Goal: Communication & Community: Ask a question

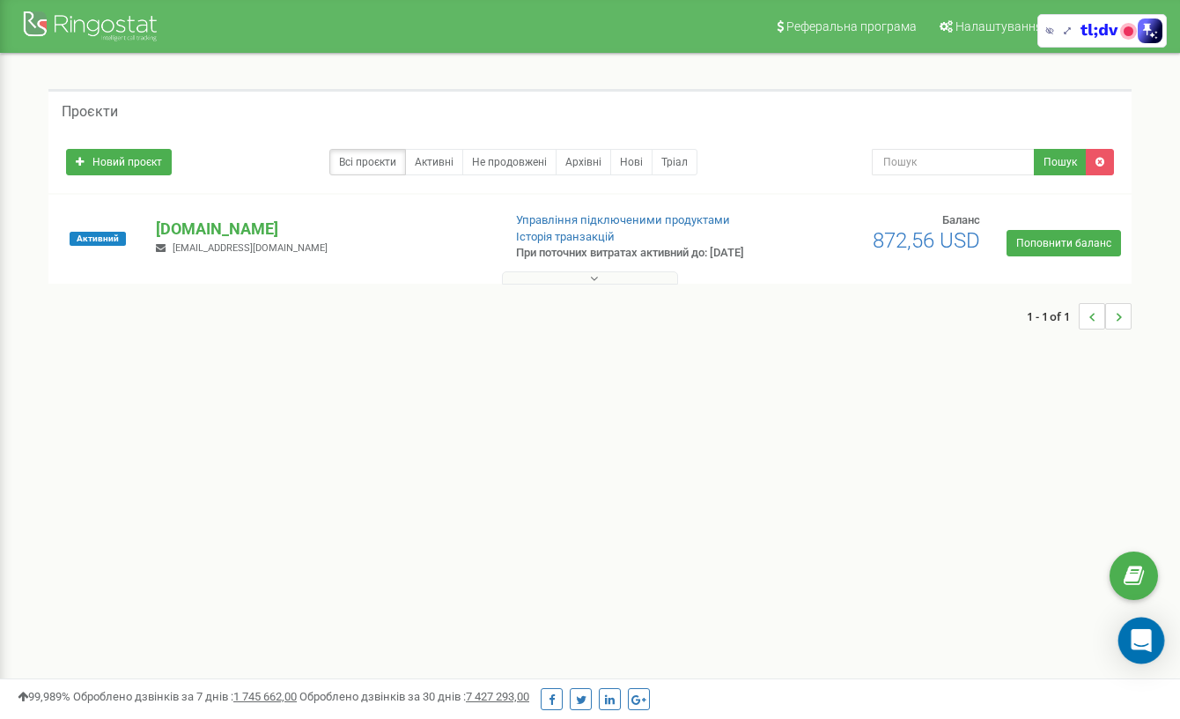
click at [1133, 641] on icon "Open Intercom Messenger" at bounding box center [1141, 640] width 23 height 23
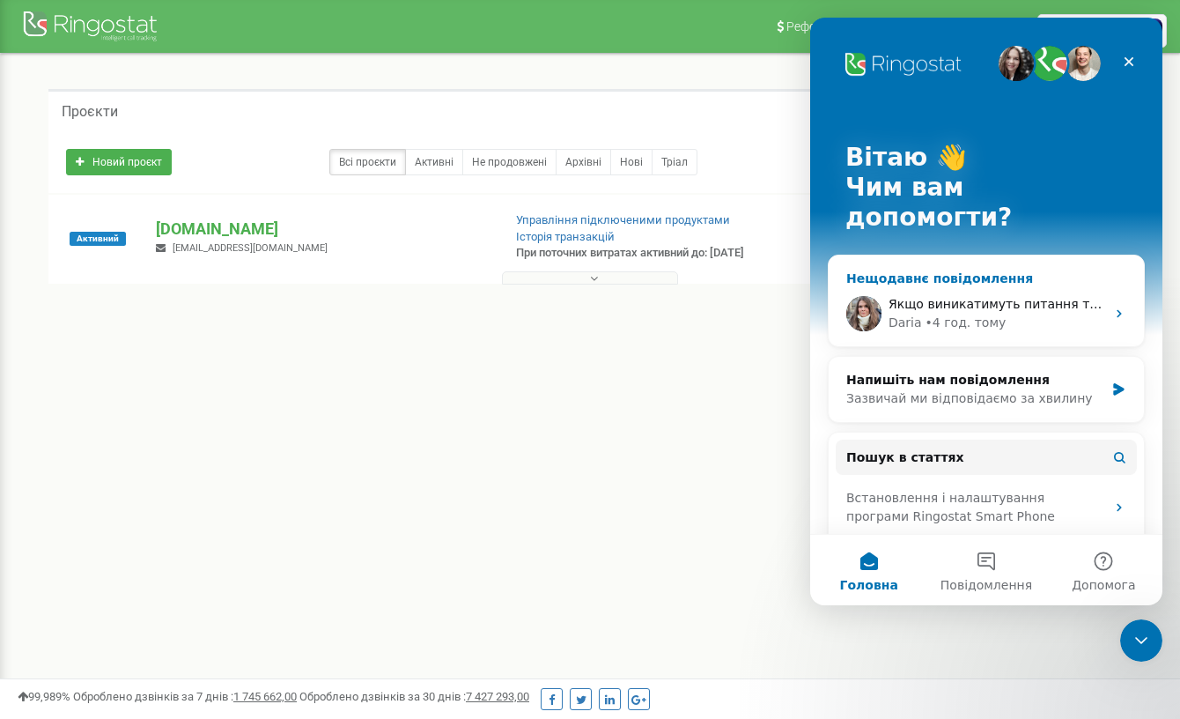
click at [968, 281] on div "Якщо виникатимуть питання та буде потрібна наша допомога — звертайтеся до нас у…" at bounding box center [986, 313] width 315 height 65
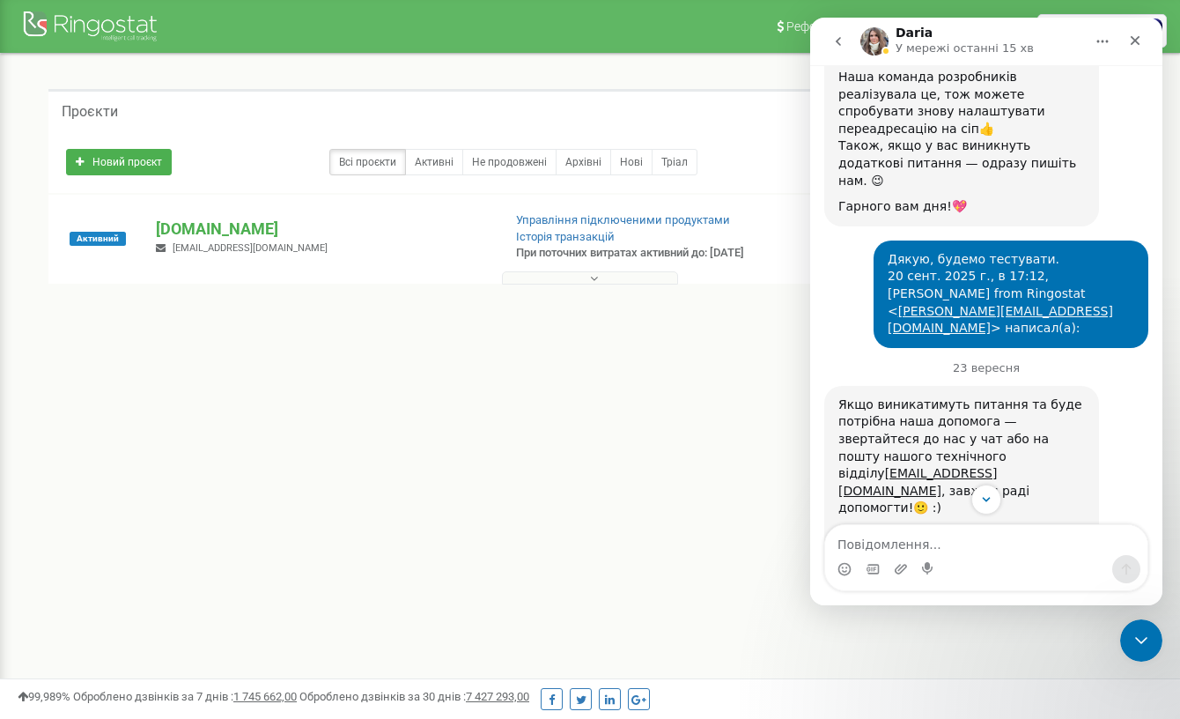
scroll to position [2825, 0]
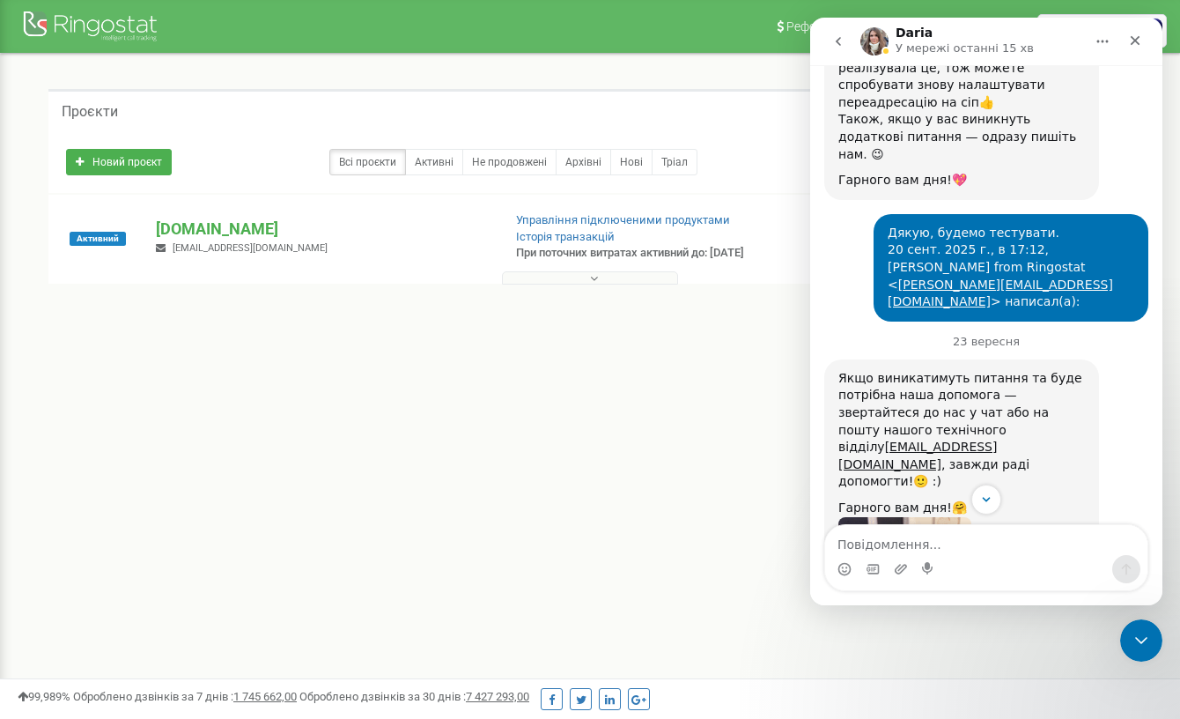
click at [844, 38] on icon "go back" at bounding box center [838, 41] width 14 height 14
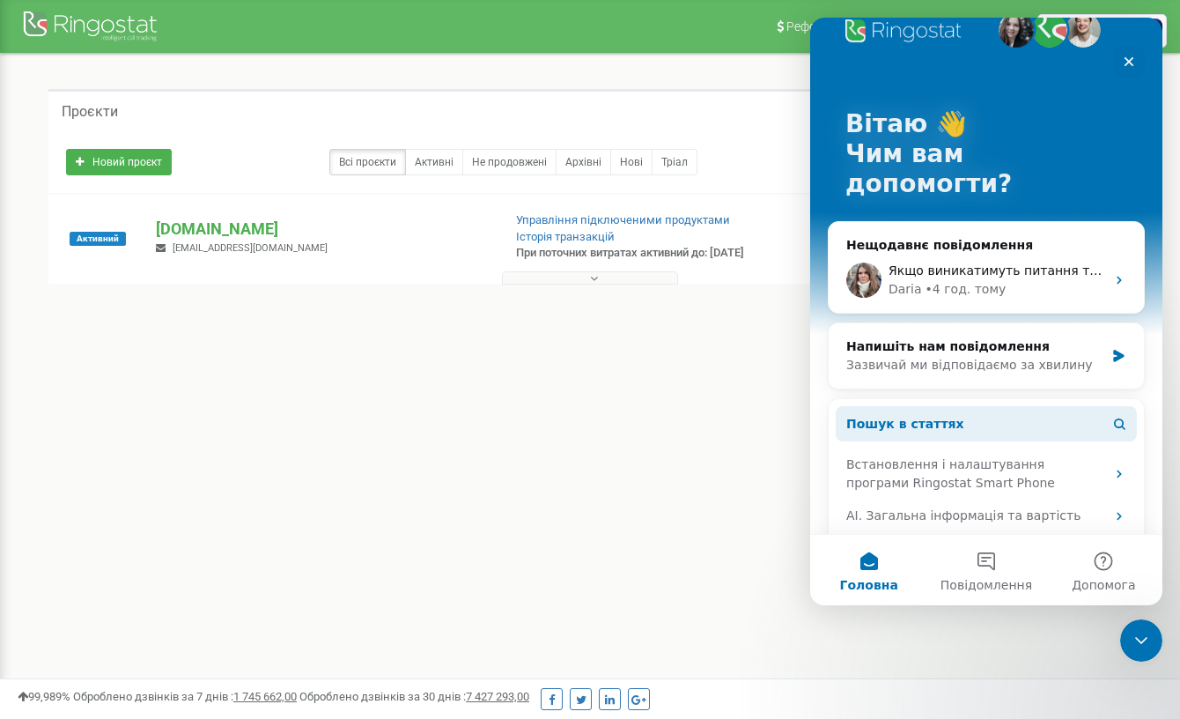
scroll to position [1, 0]
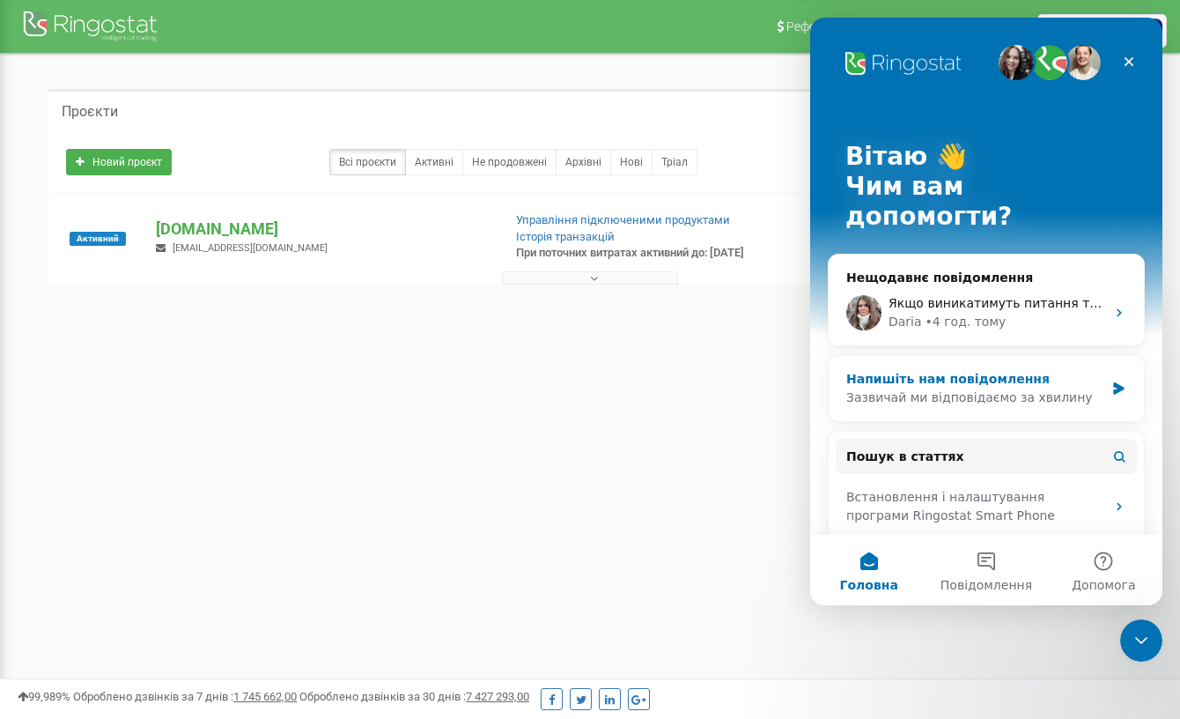
click at [999, 378] on div "Напишіть нам повідомлення [PERSON_NAME] ми відповідаємо за хвилину" at bounding box center [986, 388] width 315 height 65
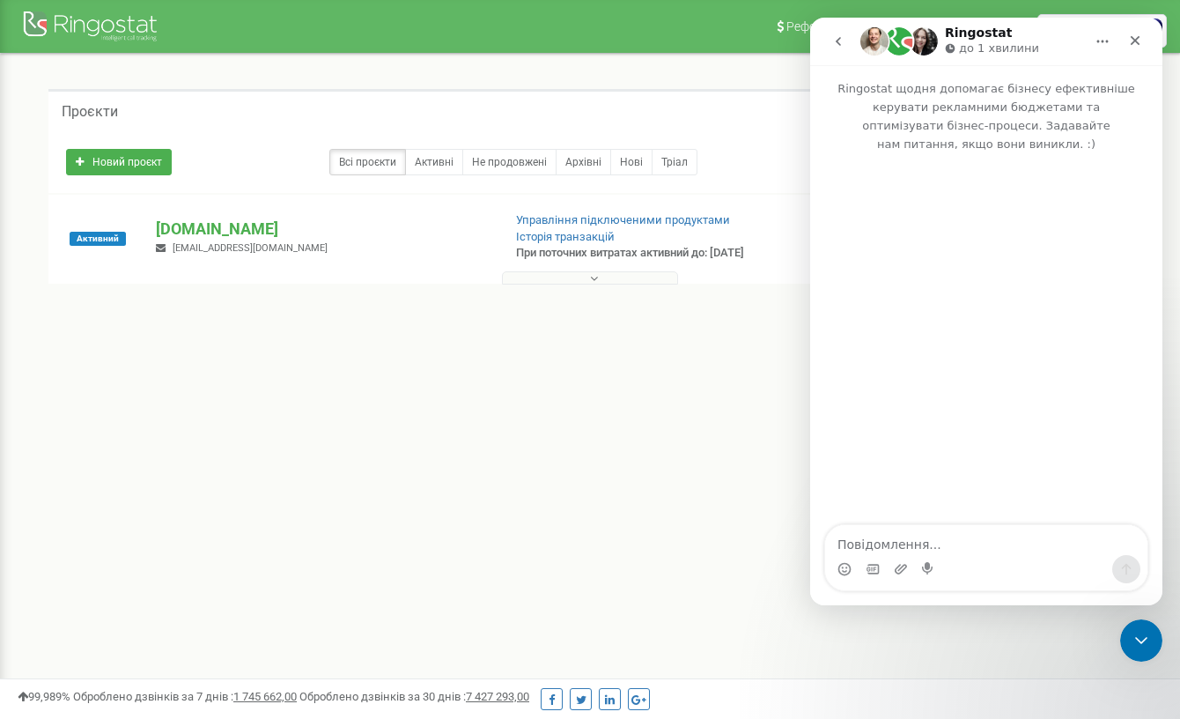
click at [871, 44] on img "Месенджер Intercom" at bounding box center [874, 41] width 28 height 28
click at [843, 44] on icon "go back" at bounding box center [838, 41] width 14 height 14
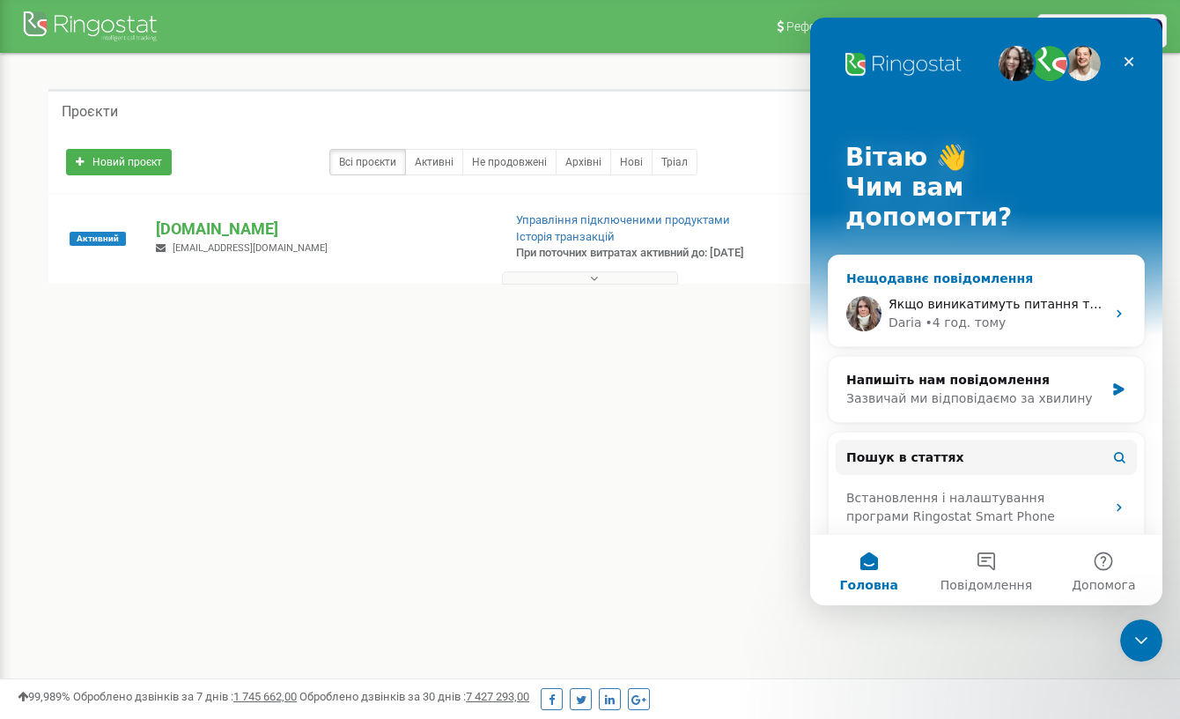
click at [944, 314] on div "• 4 год. тому" at bounding box center [966, 323] width 81 height 18
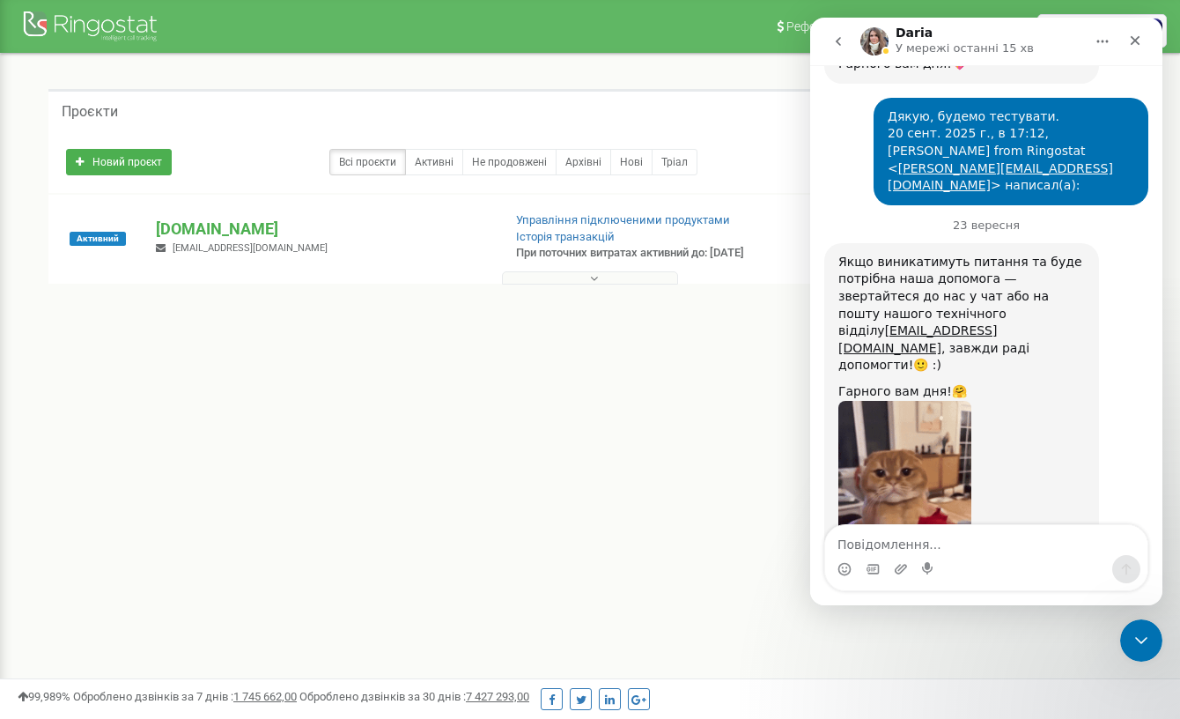
type textarea "v"
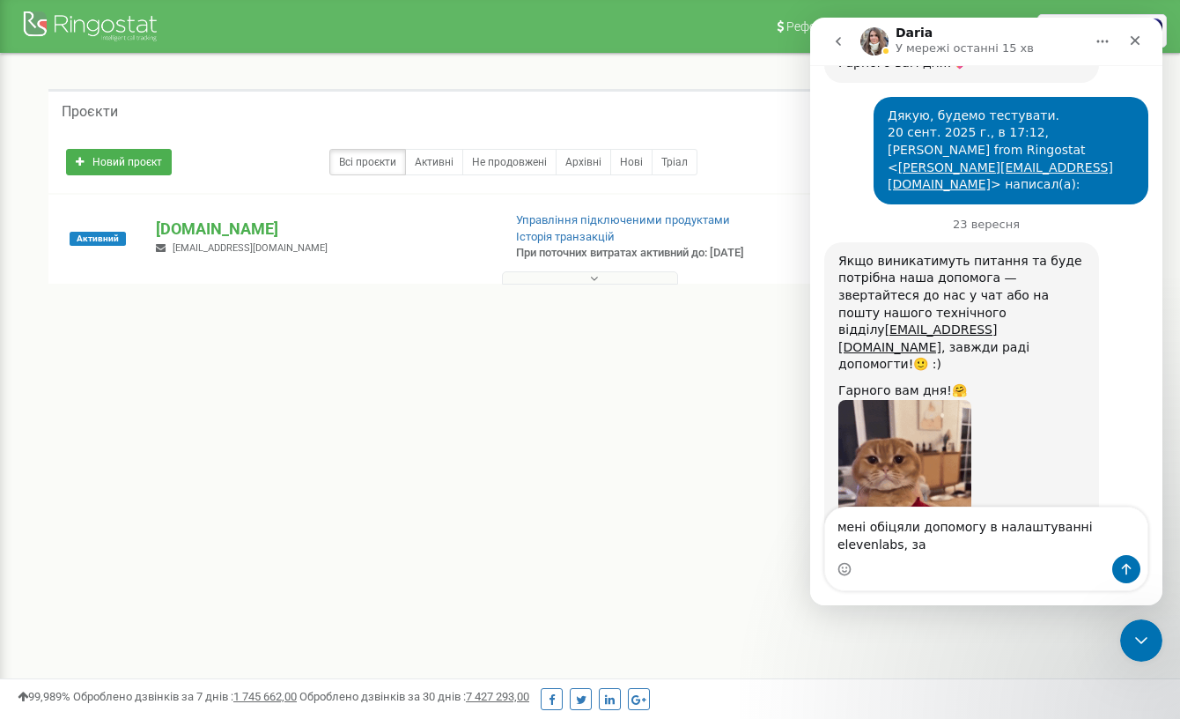
scroll to position [2960, 0]
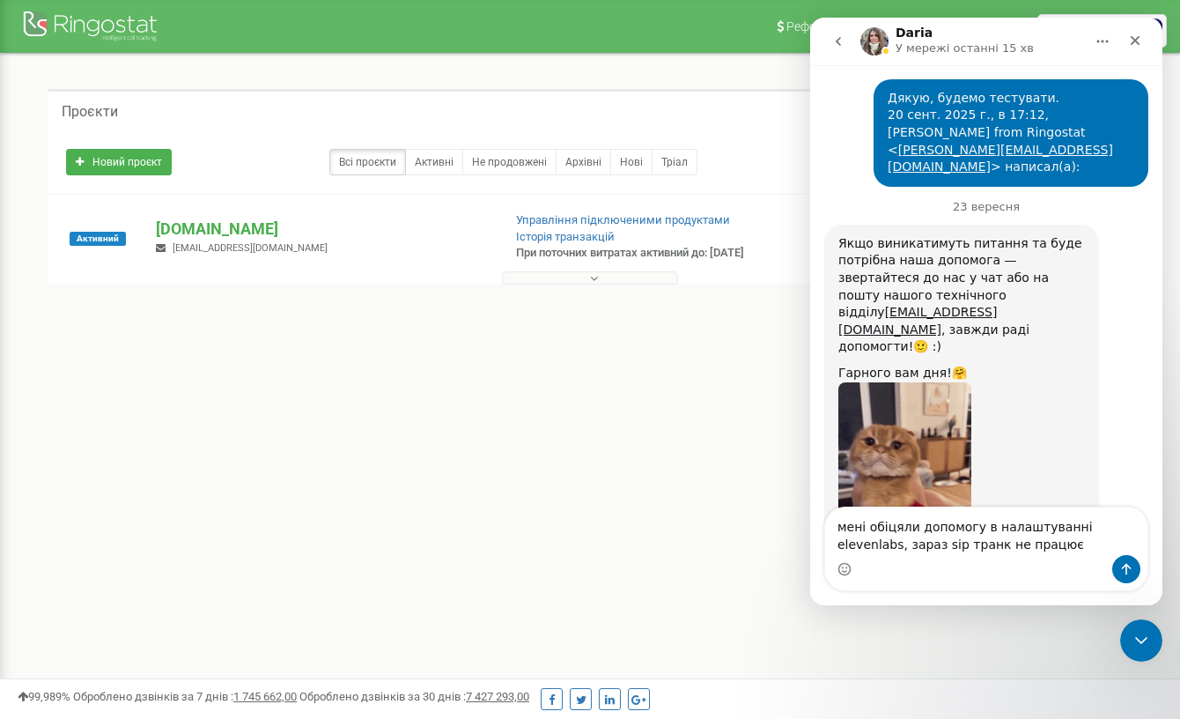
type textarea "мені обіцяли допомогу в налаштуванні elevenlabs, зараз sip транк не працює"
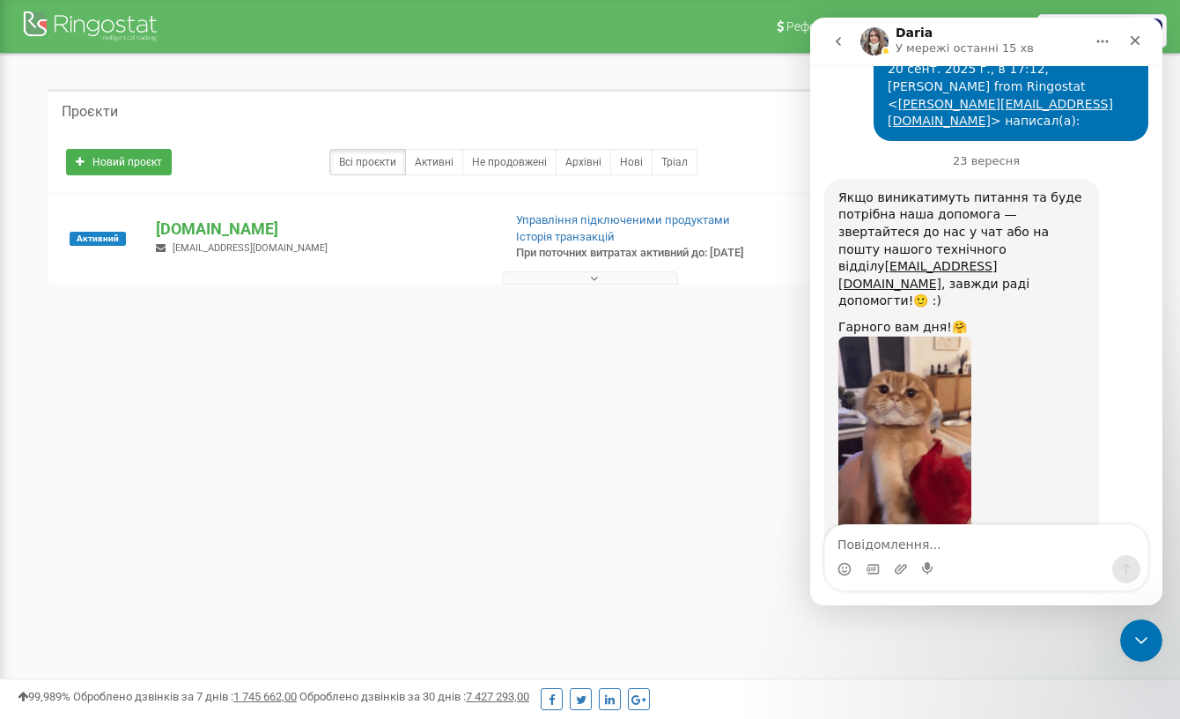
scroll to position [3013, 0]
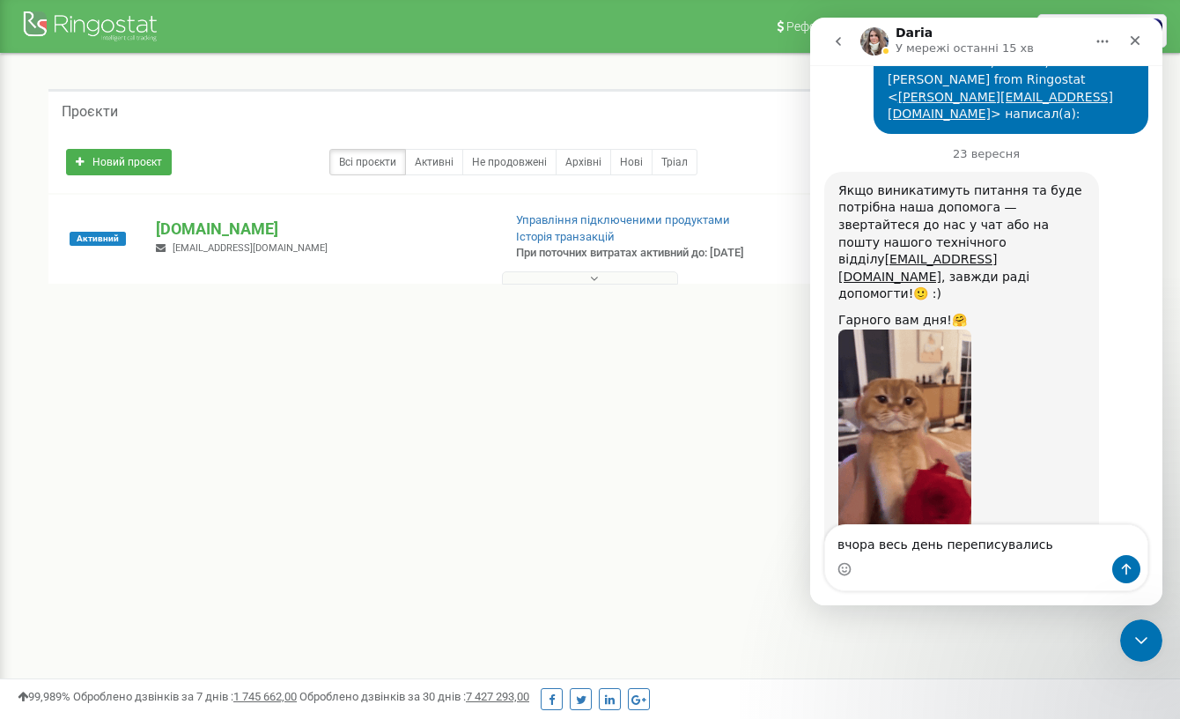
click at [972, 537] on textarea "вчора весь день переписувались" at bounding box center [986, 540] width 322 height 30
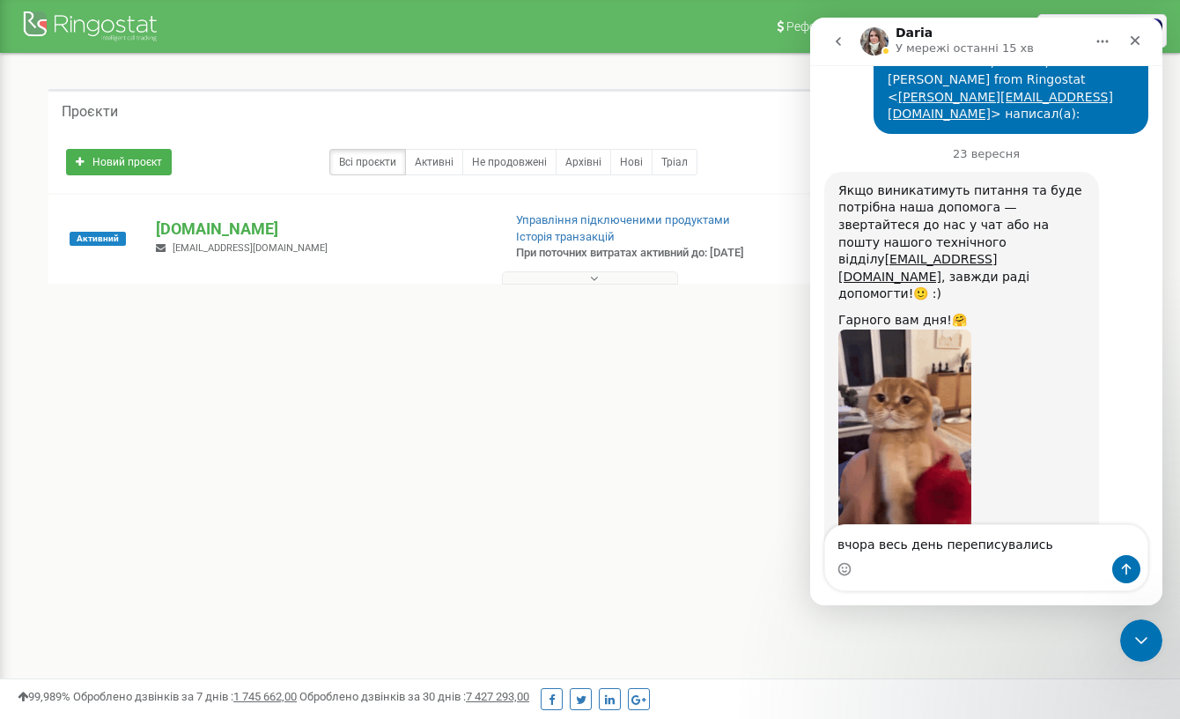
click at [972, 537] on textarea "вчора весь день переписувались" at bounding box center [986, 540] width 322 height 30
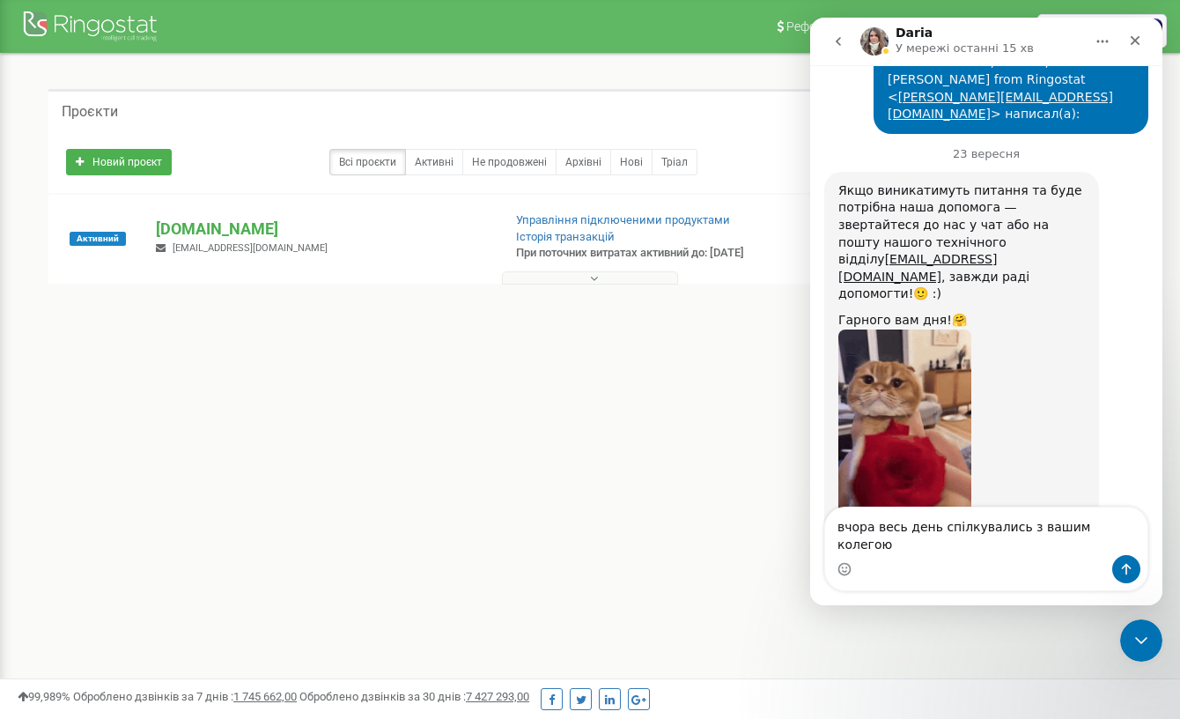
click at [1020, 544] on textarea "вчора весь день спілкувались з вашим колегою" at bounding box center [986, 531] width 322 height 48
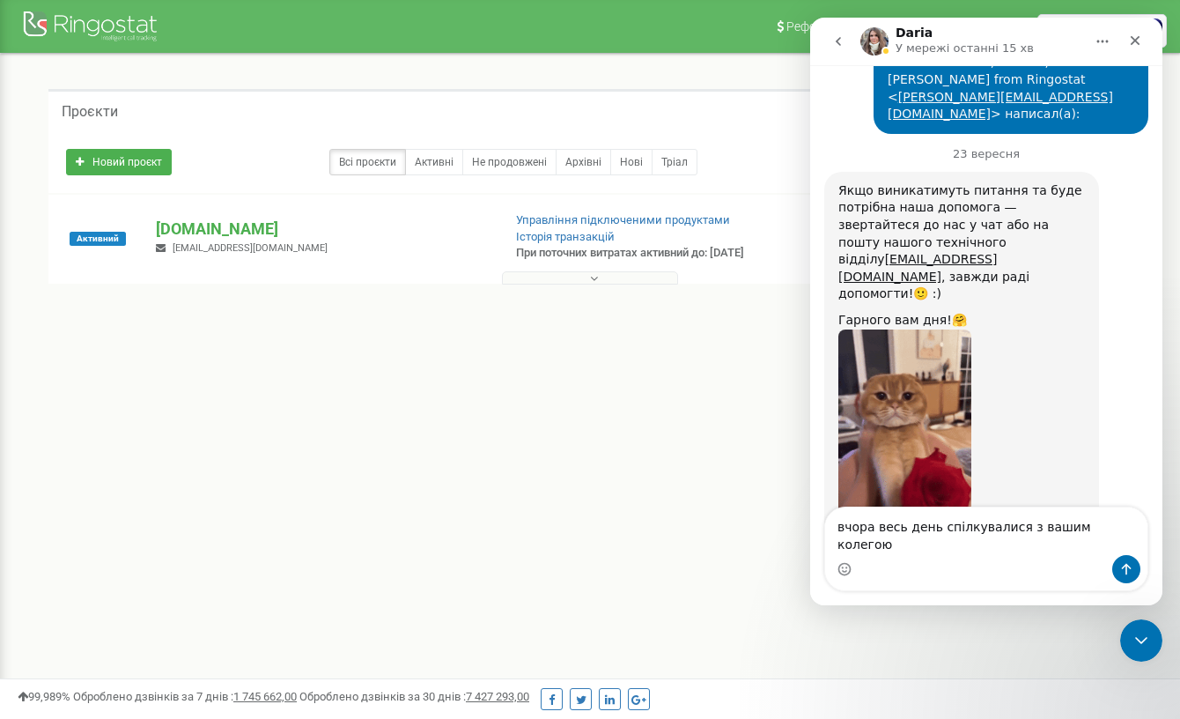
click at [1008, 554] on textarea "вчора весь день спілкувалися з вашим колегою" at bounding box center [986, 531] width 322 height 48
click at [1008, 542] on textarea "вчора весь день спілкувалися з вашим колегою" at bounding box center [986, 531] width 322 height 48
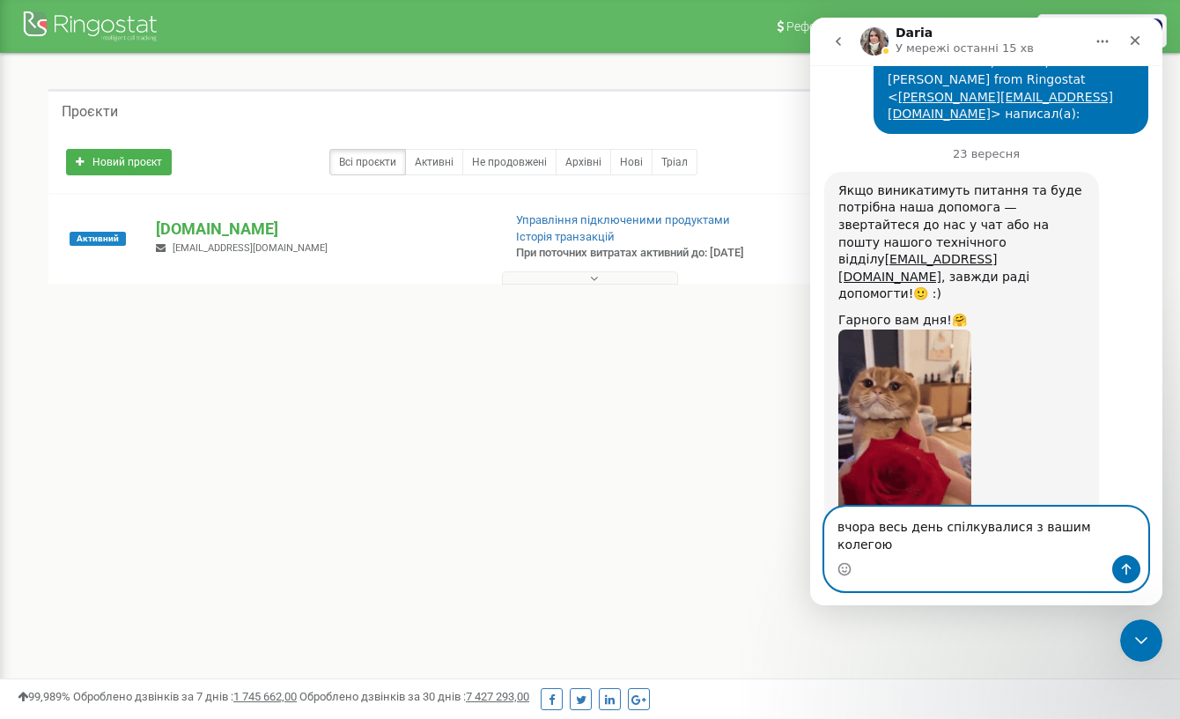
paste textarea "чора весь день спілкувалися з вашим колегою."
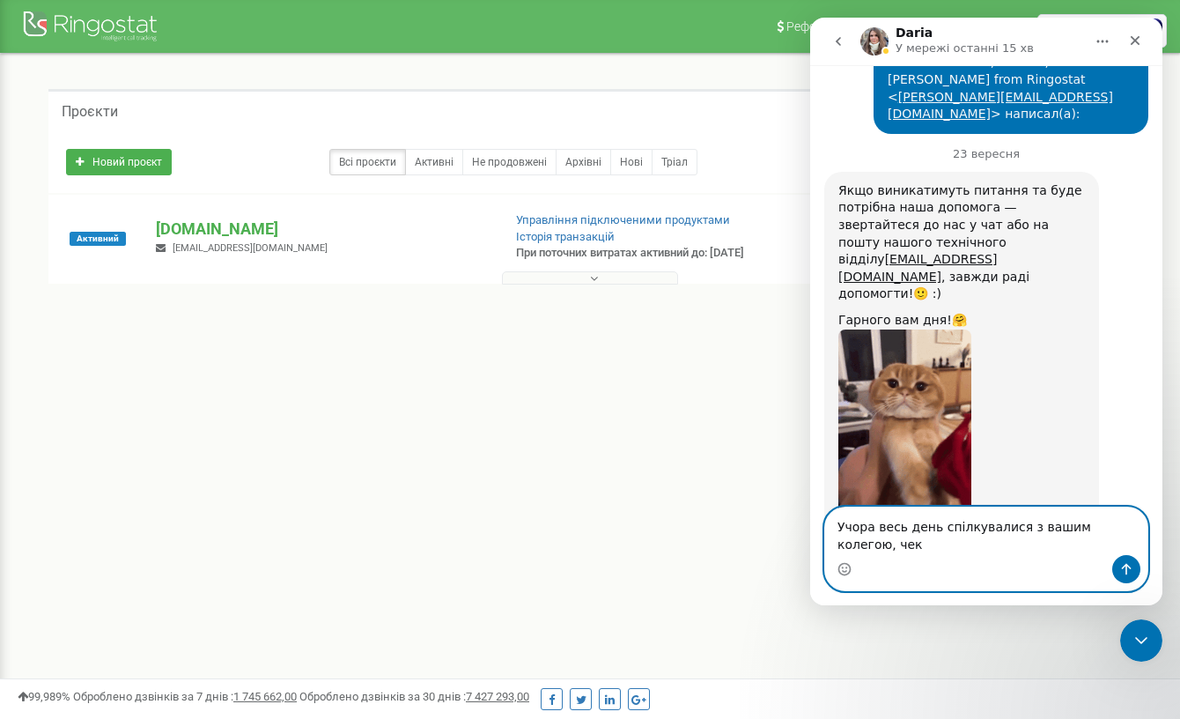
scroll to position [3031, 0]
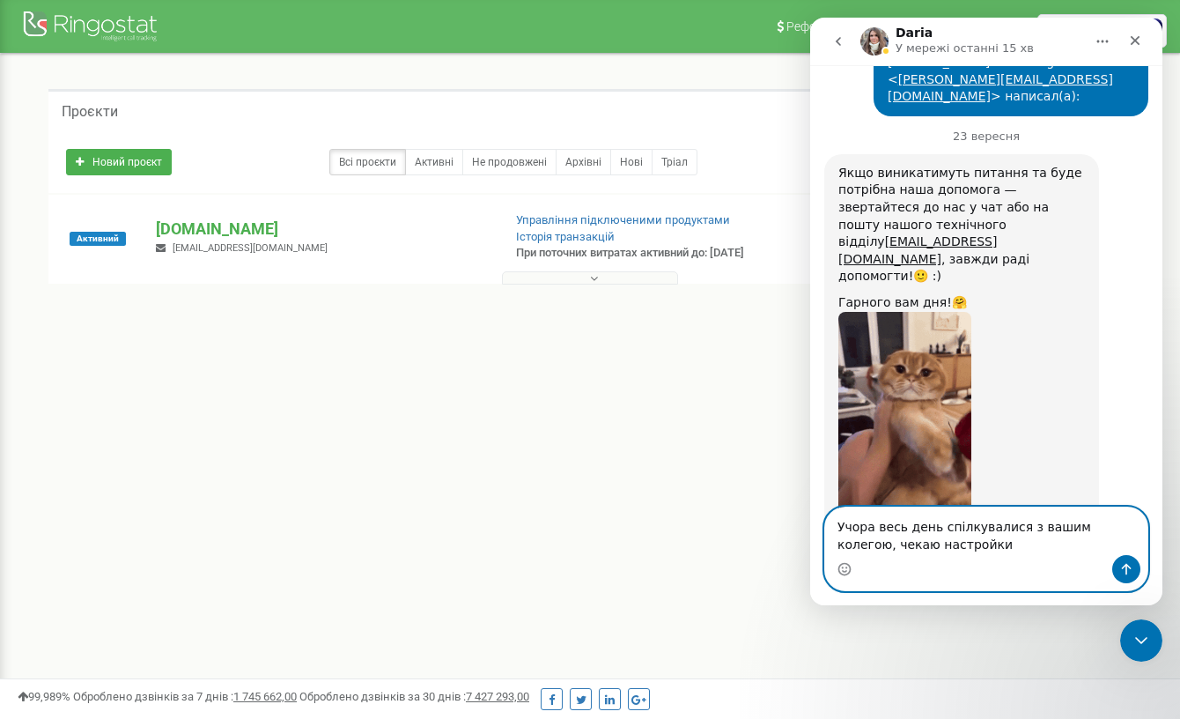
type textarea "Учора весь день спілкувалися з вашим колегою, чекаю настройки"
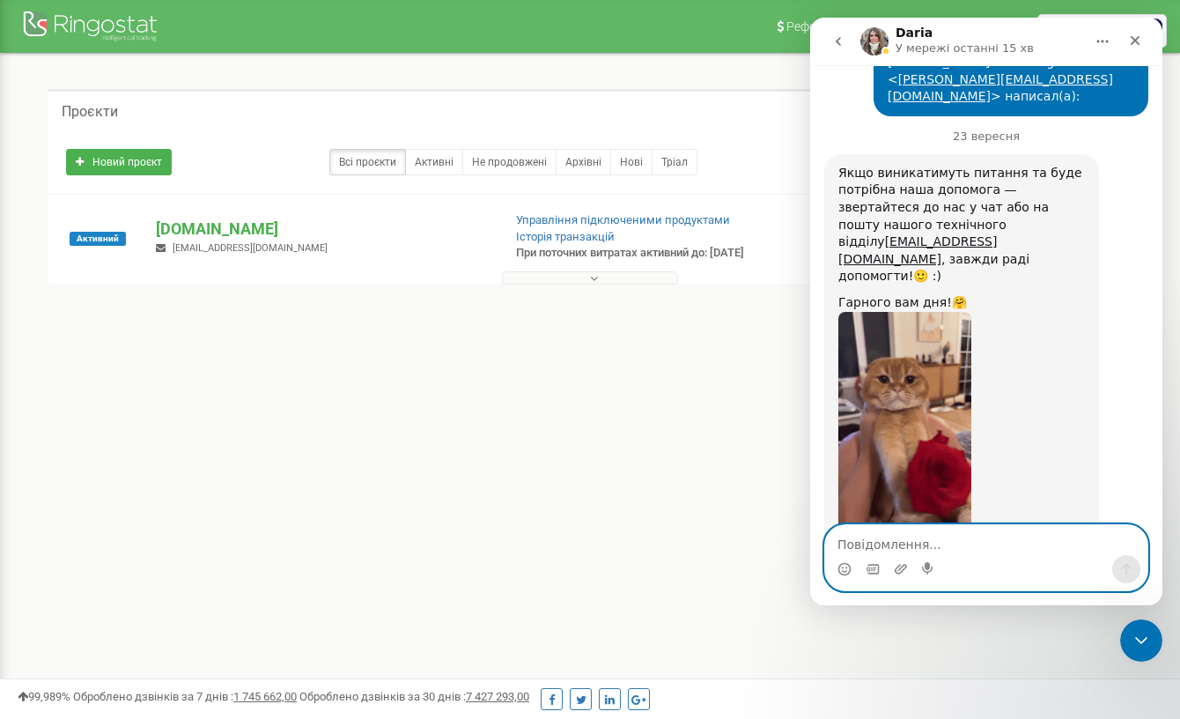
scroll to position [3070, 0]
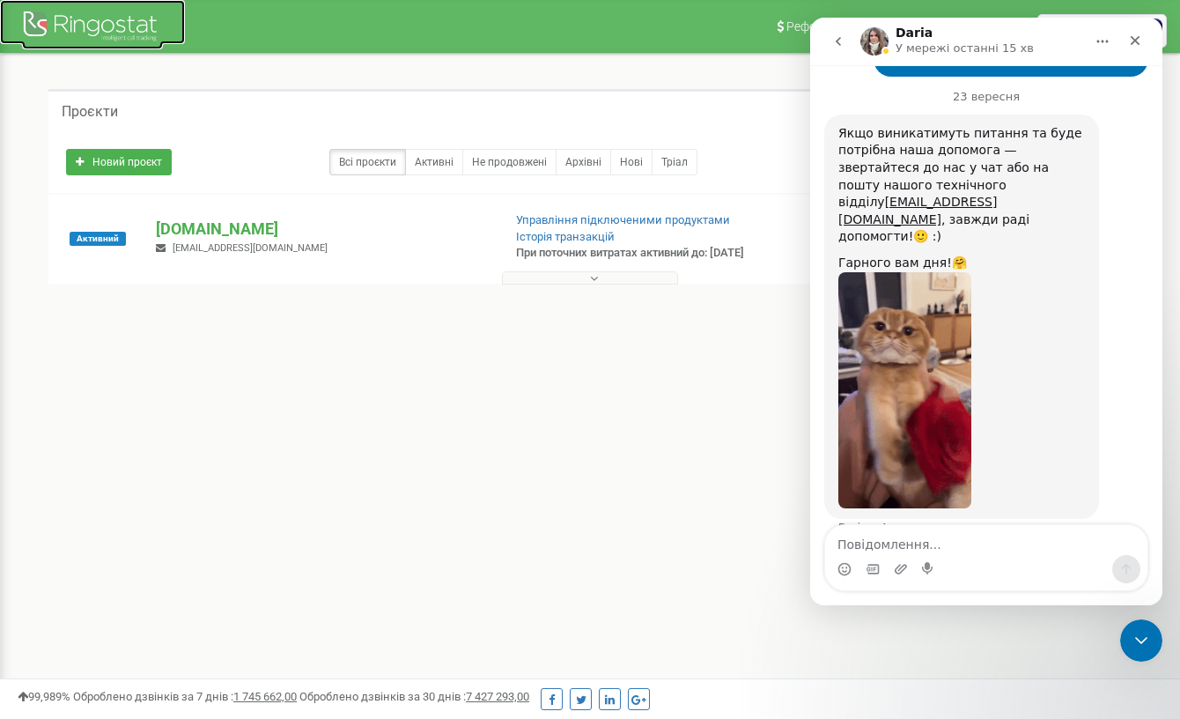
click at [81, 26] on div at bounding box center [92, 28] width 141 height 42
